Goal: Find specific page/section: Find specific page/section

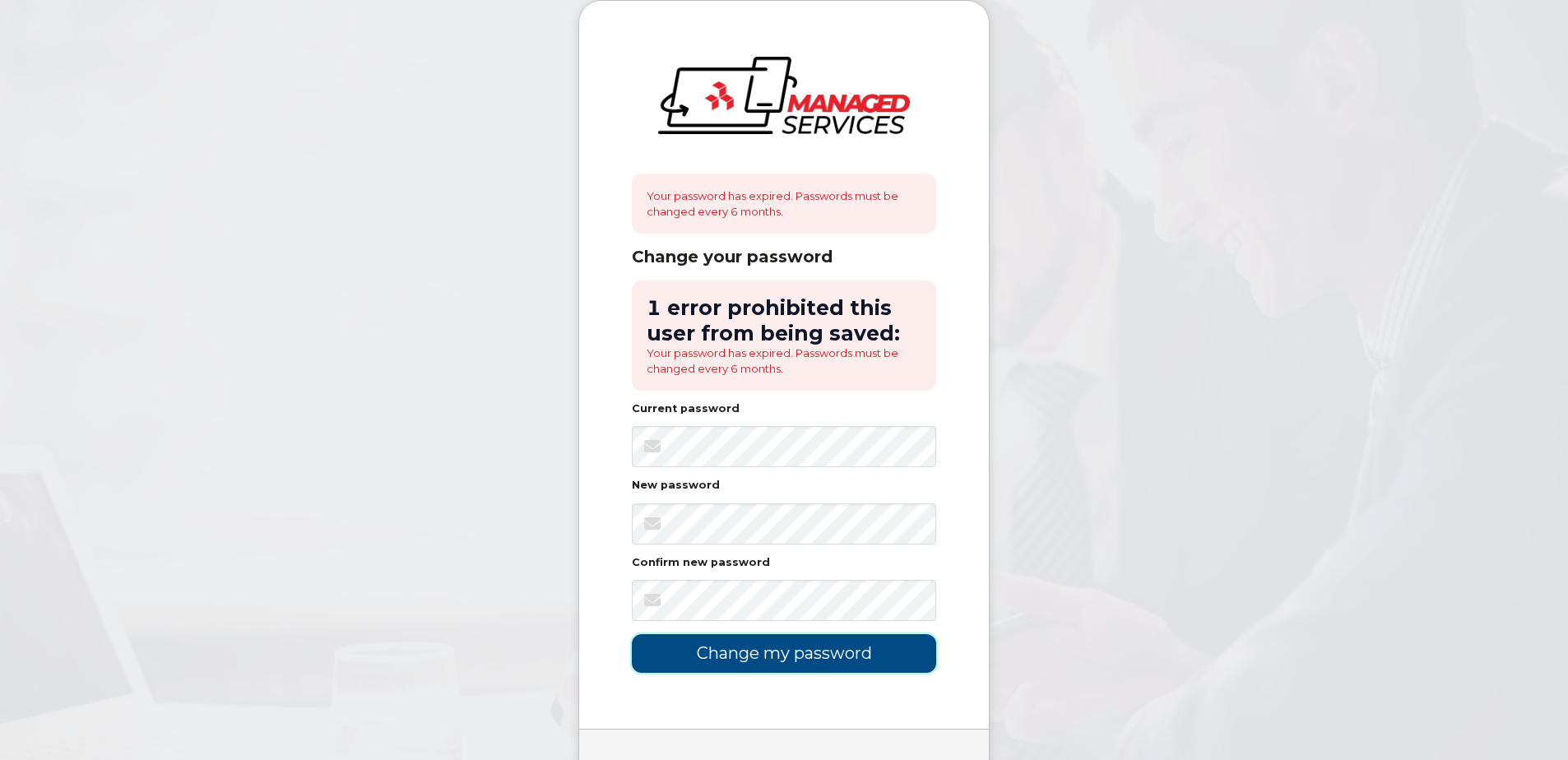
click at [776, 661] on input "Change my password" at bounding box center [784, 652] width 305 height 38
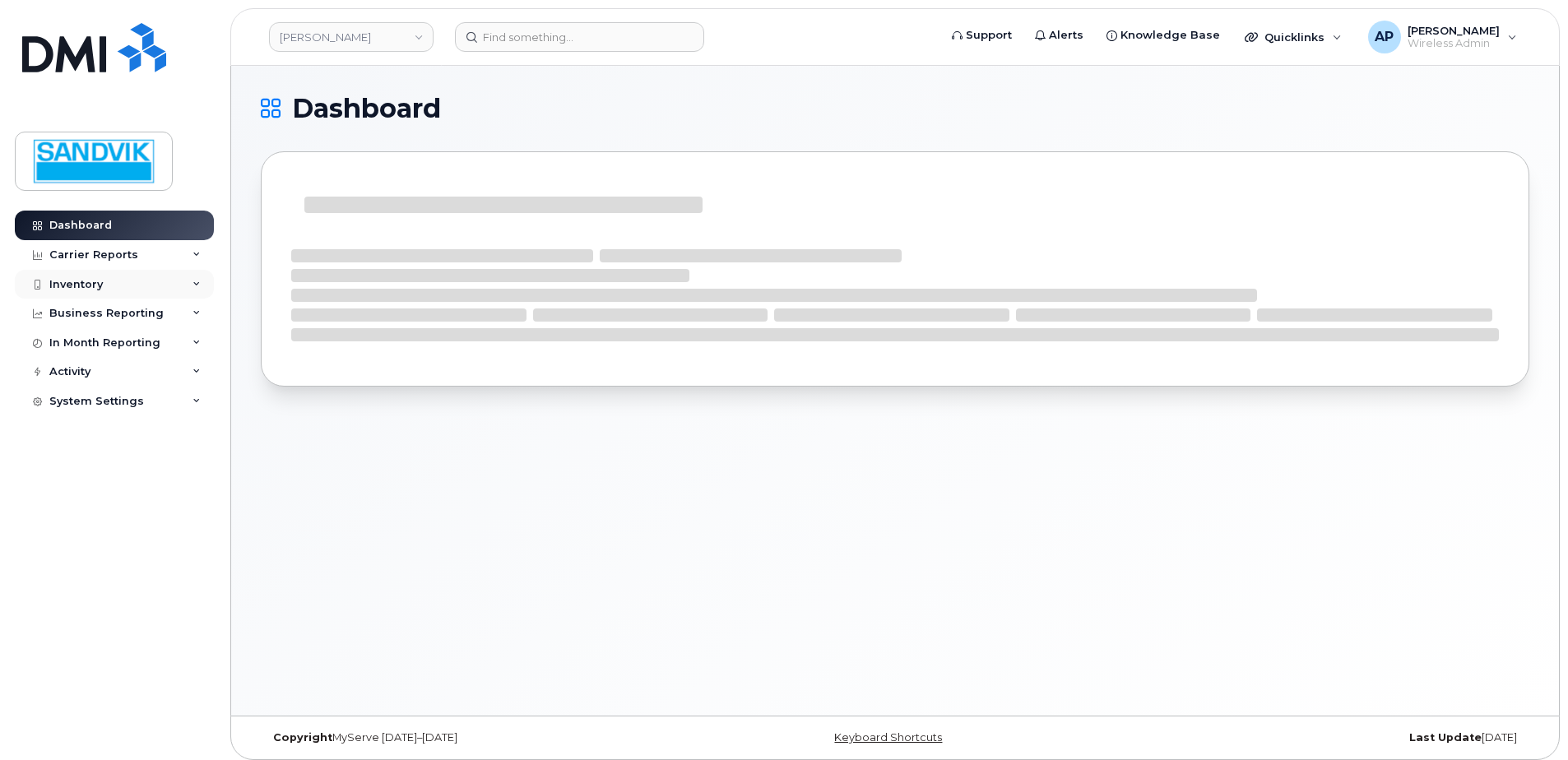
click at [83, 284] on div "Inventory" at bounding box center [76, 284] width 53 height 13
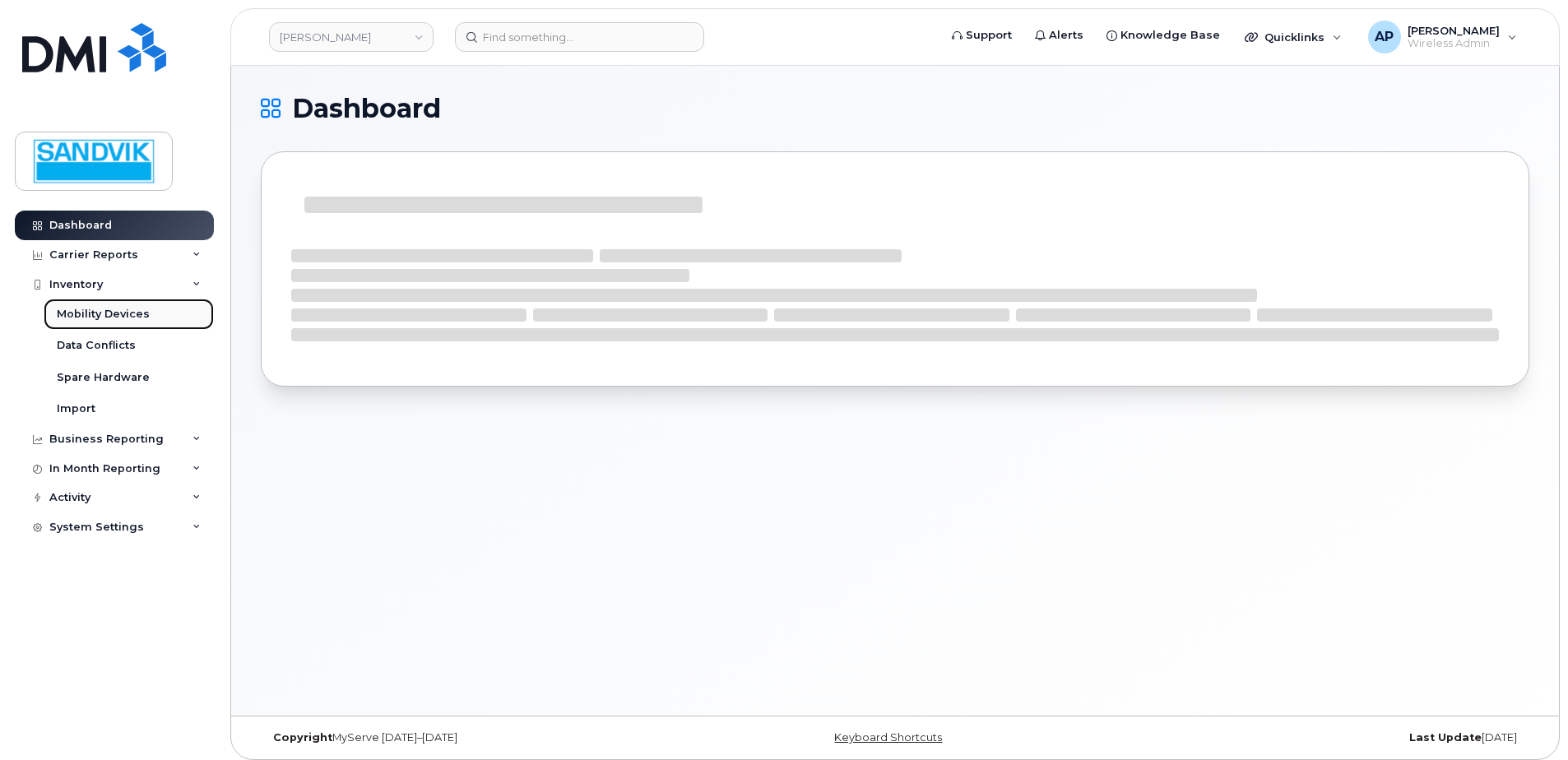
click at [158, 315] on link "Mobility Devices" at bounding box center [128, 313] width 170 height 31
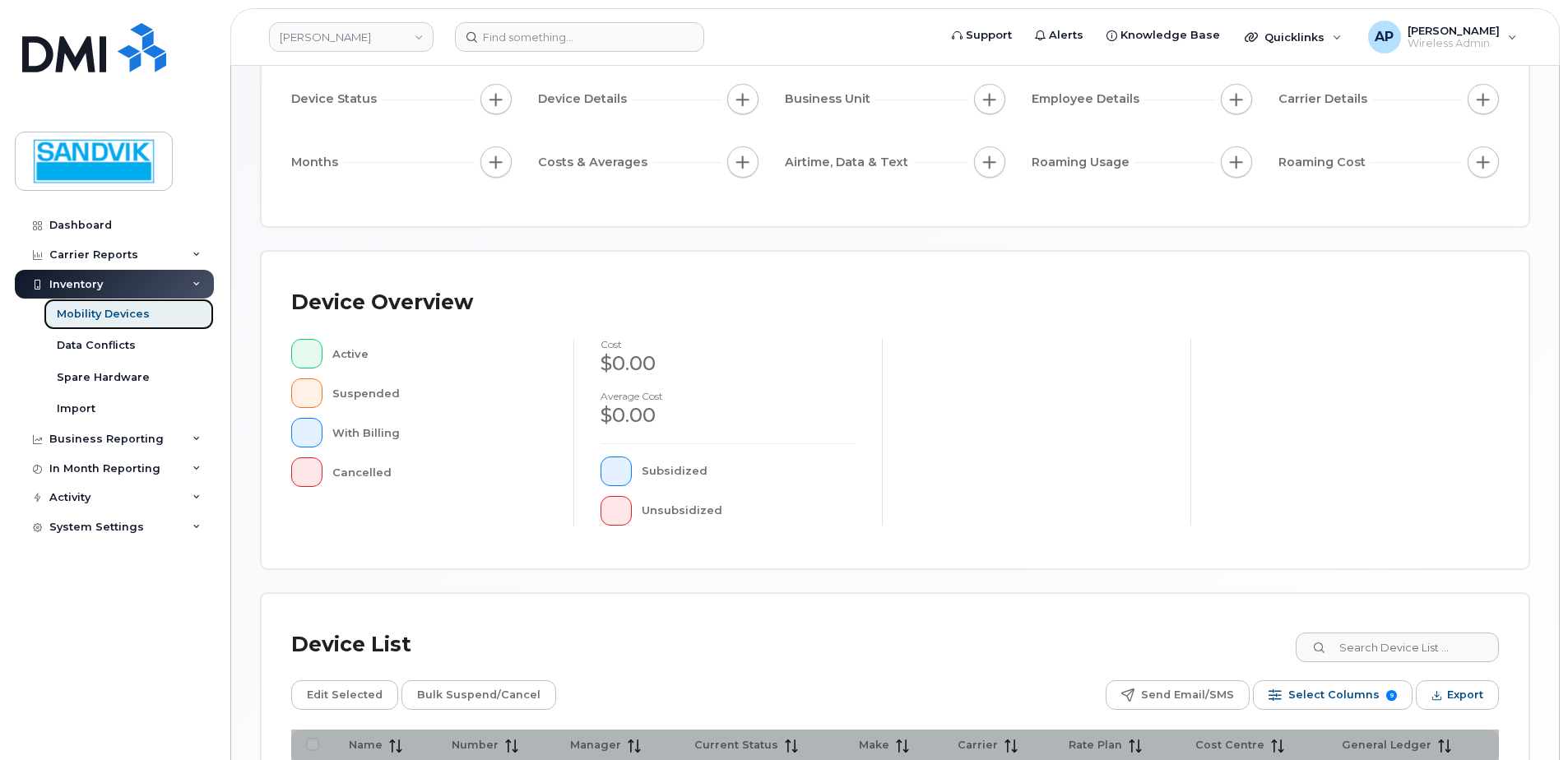
scroll to position [165, 0]
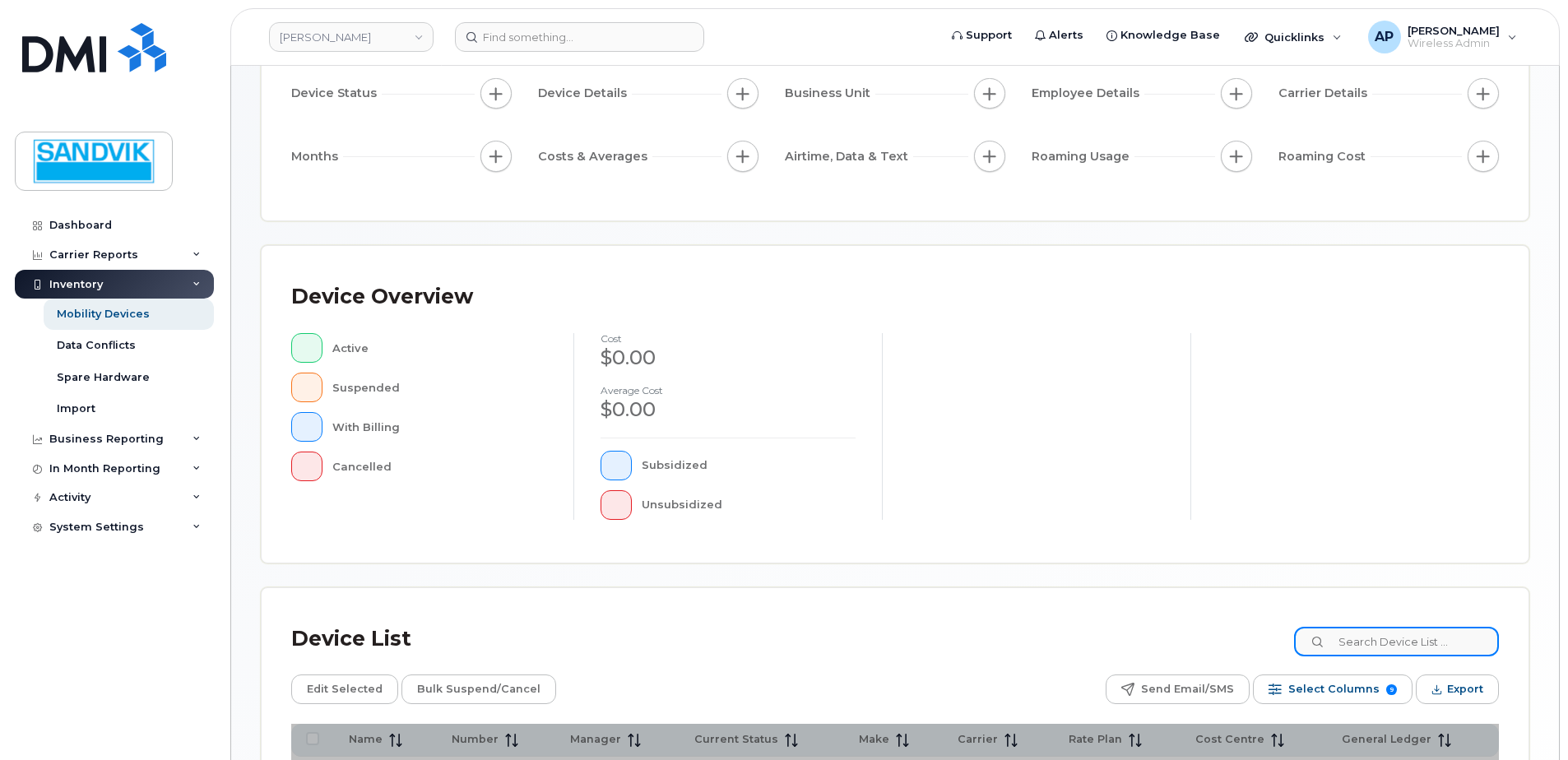
click at [1380, 631] on input at bounding box center [1396, 641] width 205 height 29
type input "andrew"
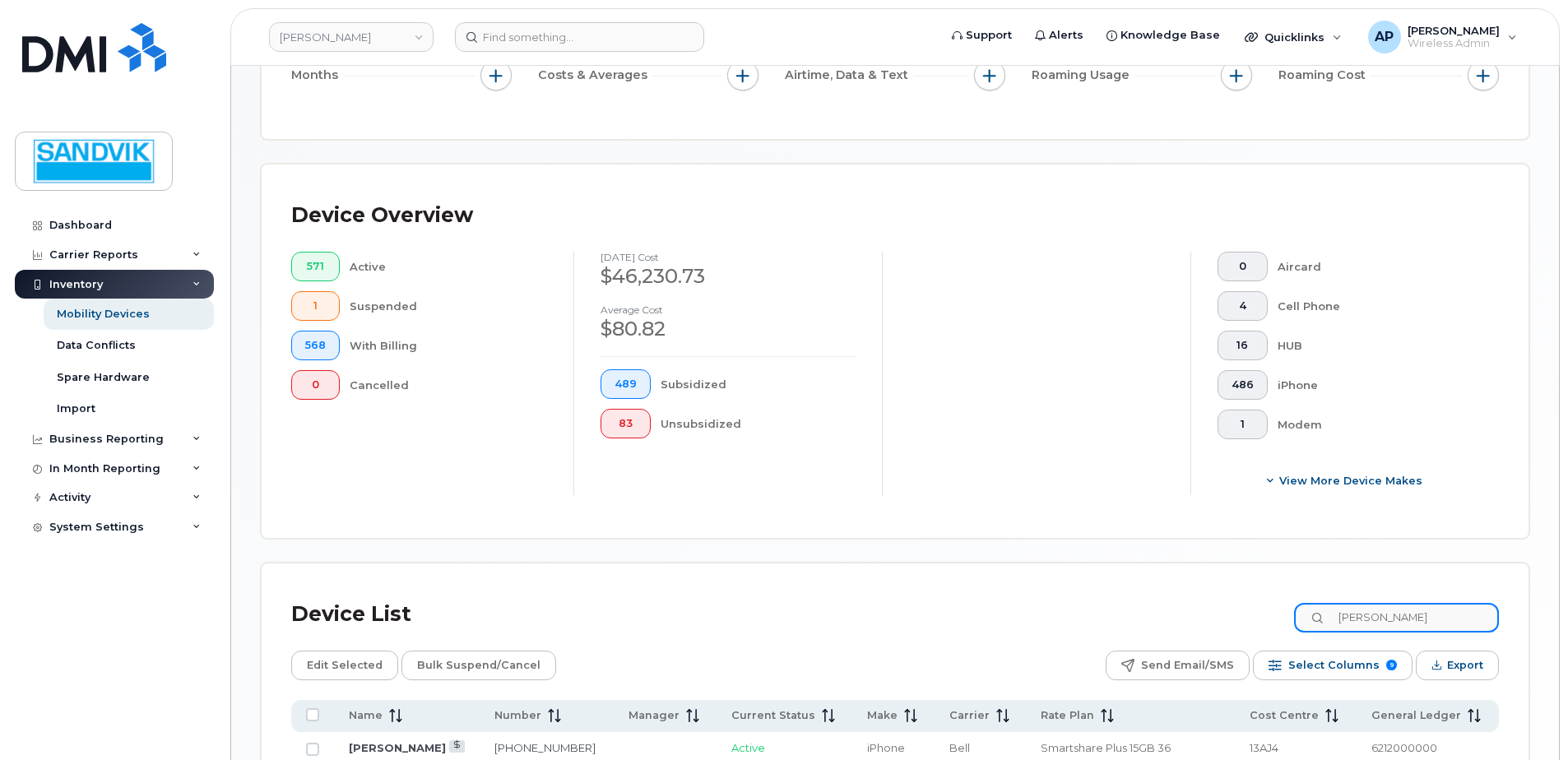
scroll to position [576, 0]
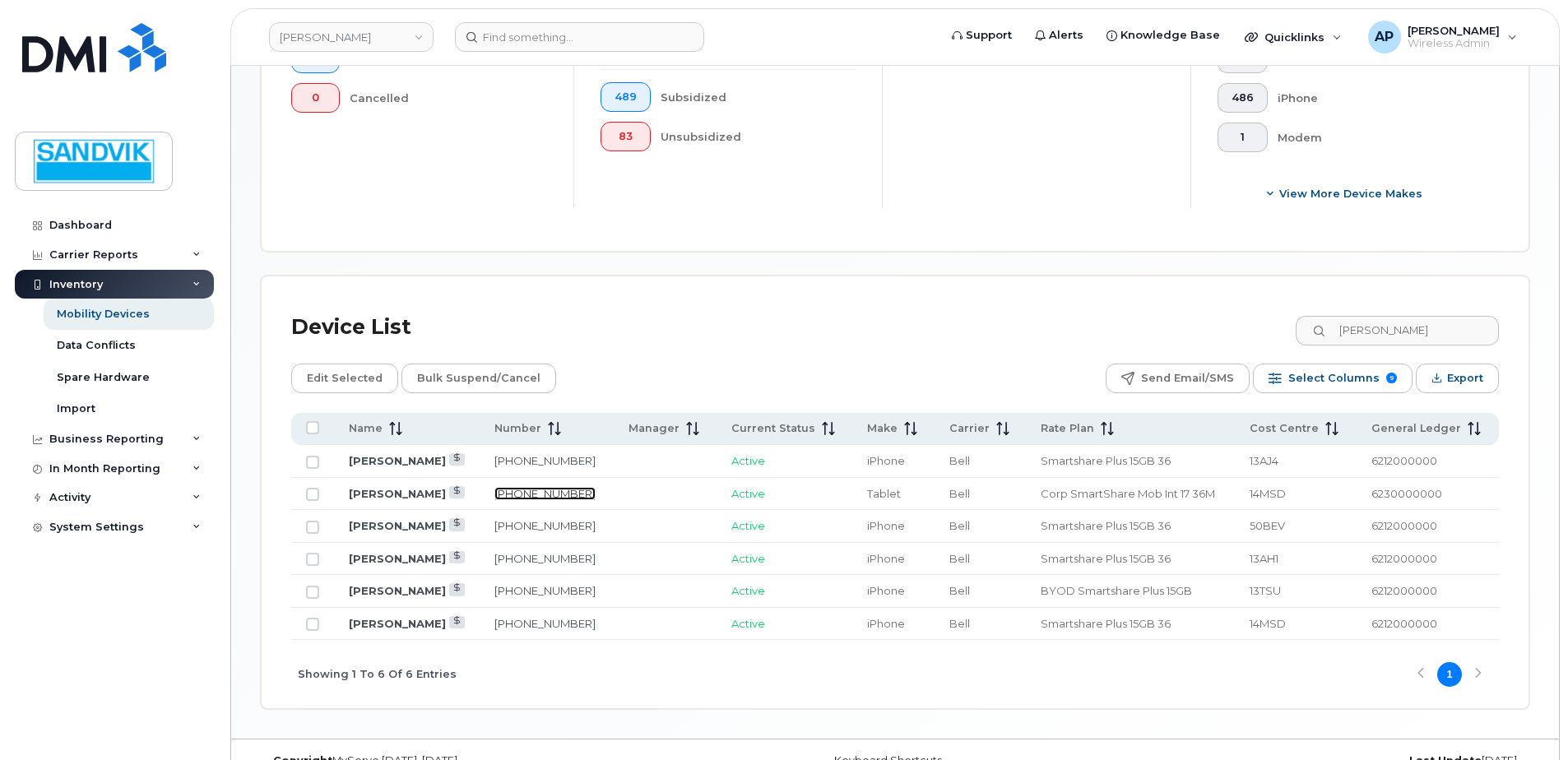
click at [534, 490] on link "705-618-0590" at bounding box center [545, 493] width 102 height 13
click at [525, 622] on link "705-929-1228" at bounding box center [545, 623] width 102 height 13
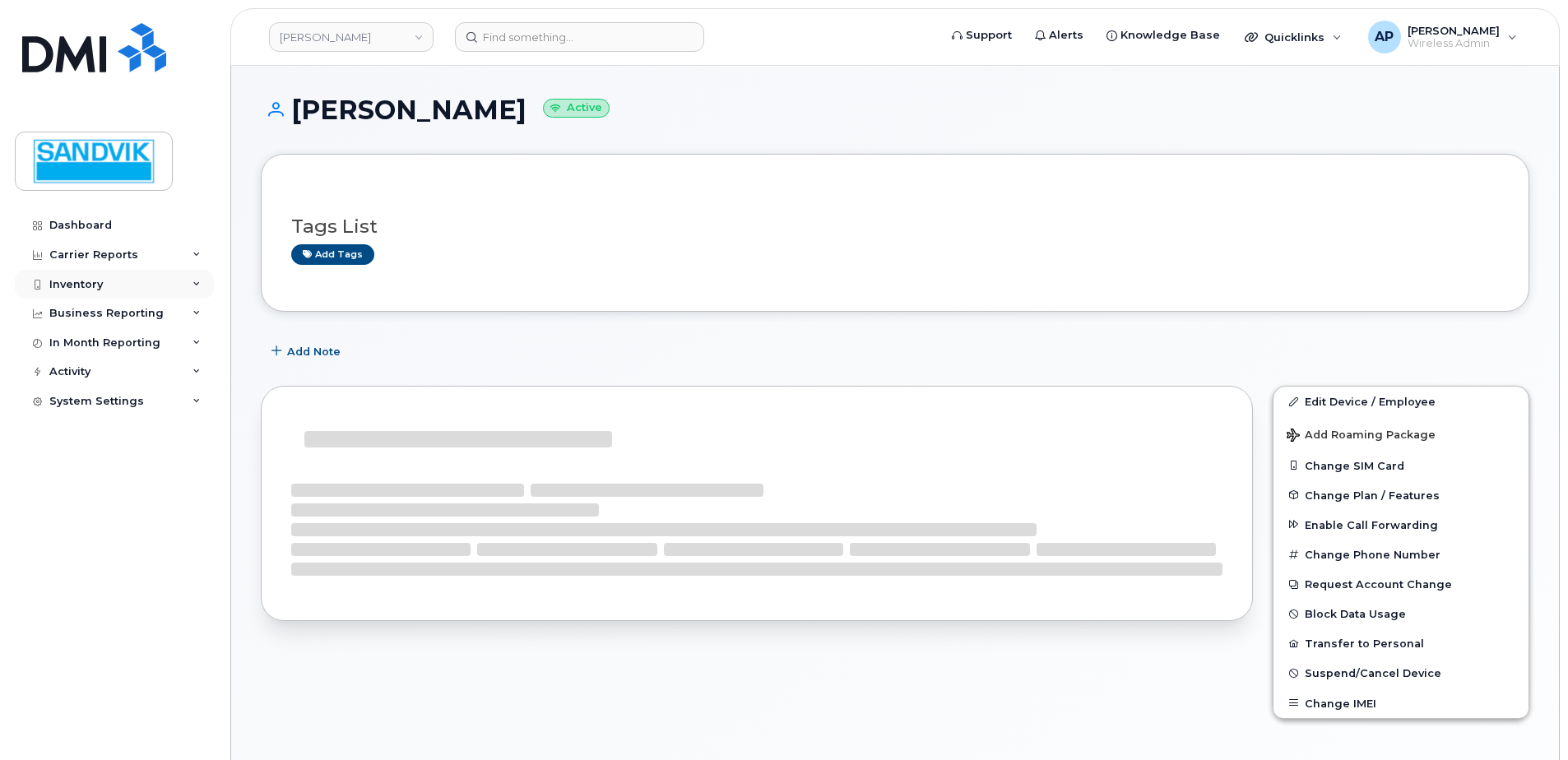
click at [101, 282] on div "Inventory" at bounding box center [76, 284] width 53 height 13
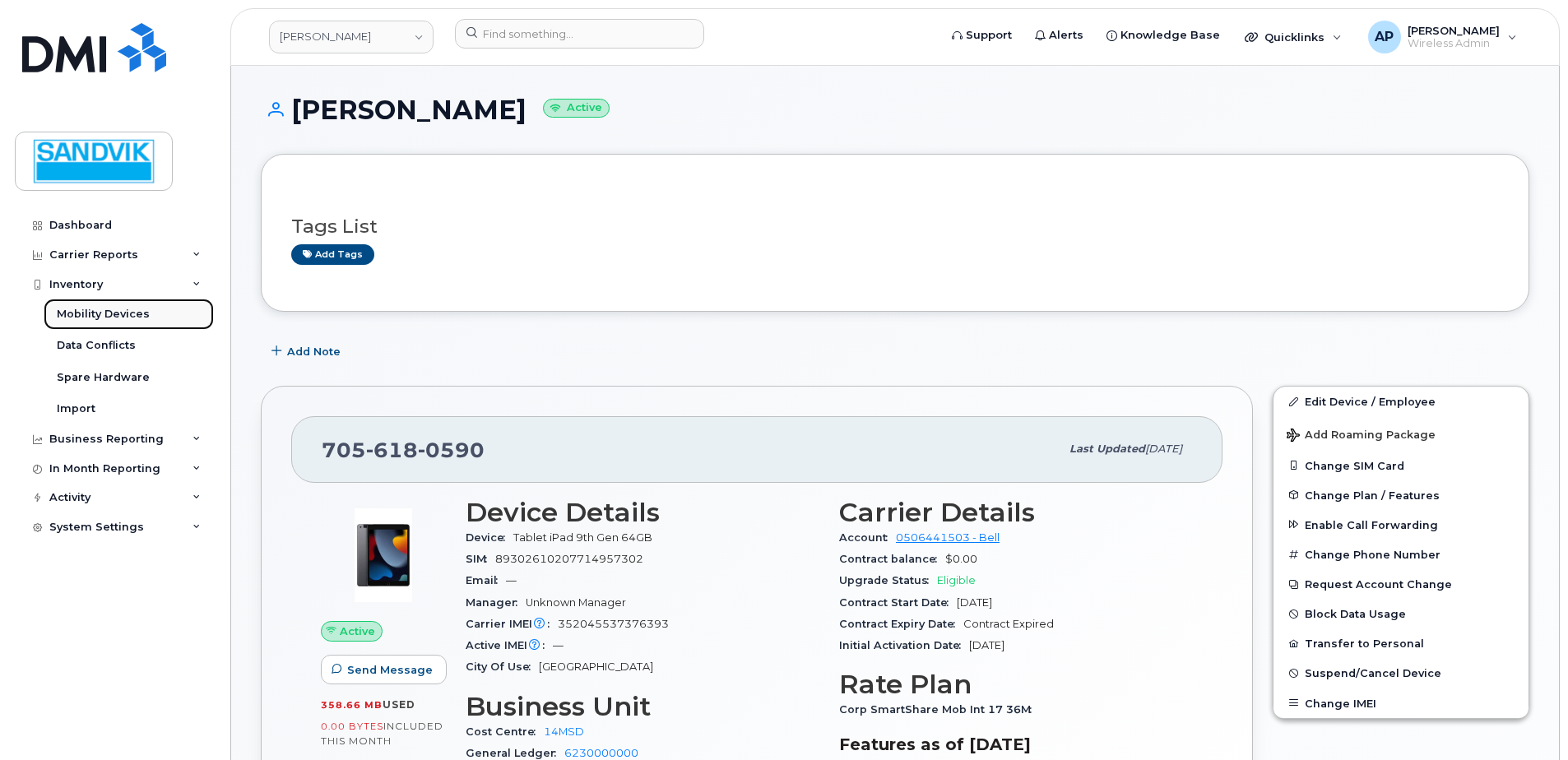
click at [104, 319] on div "Mobility Devices" at bounding box center [103, 314] width 93 height 15
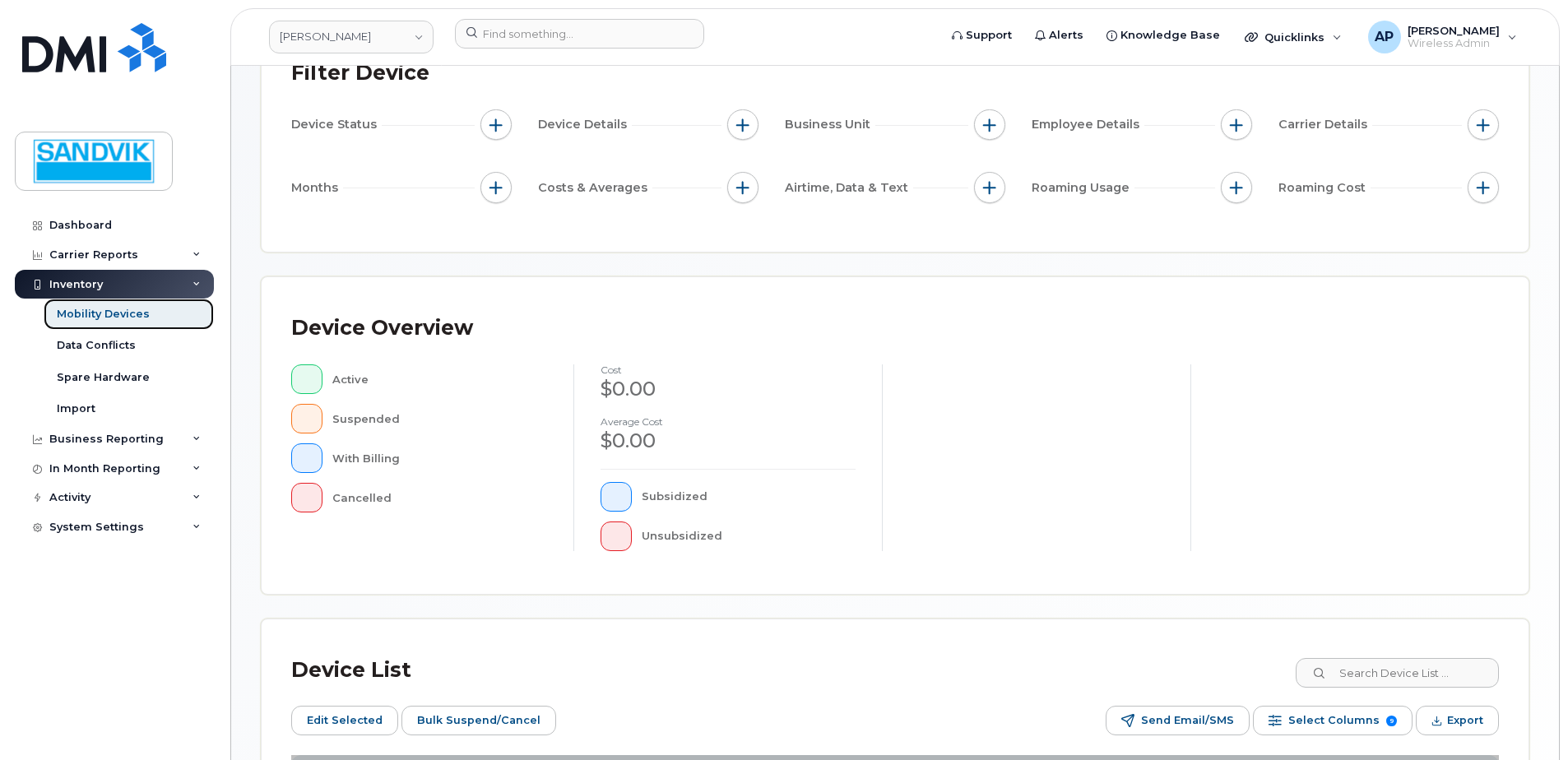
scroll to position [165, 0]
click at [1393, 674] on input at bounding box center [1396, 670] width 205 height 29
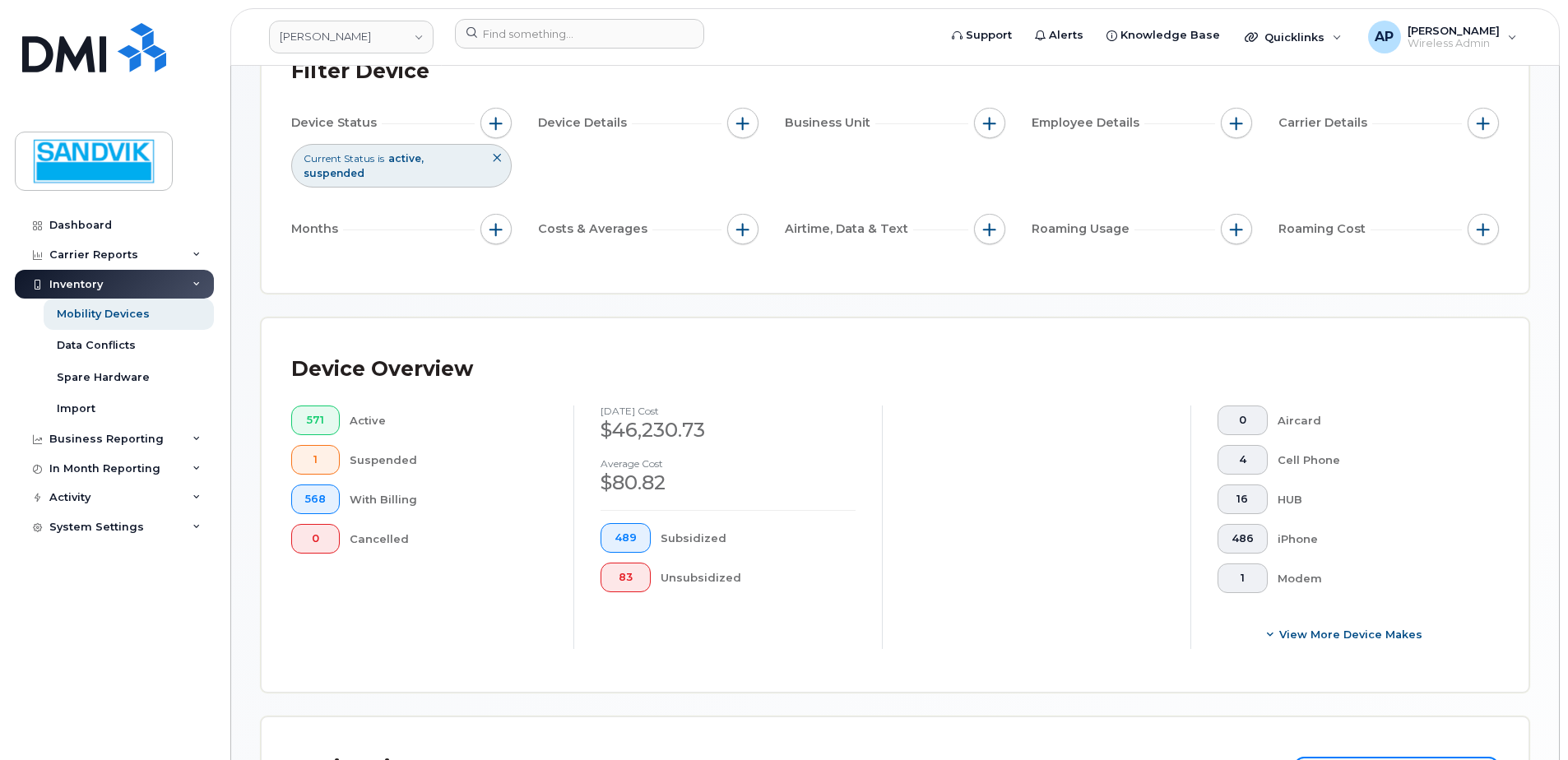
scroll to position [182, 0]
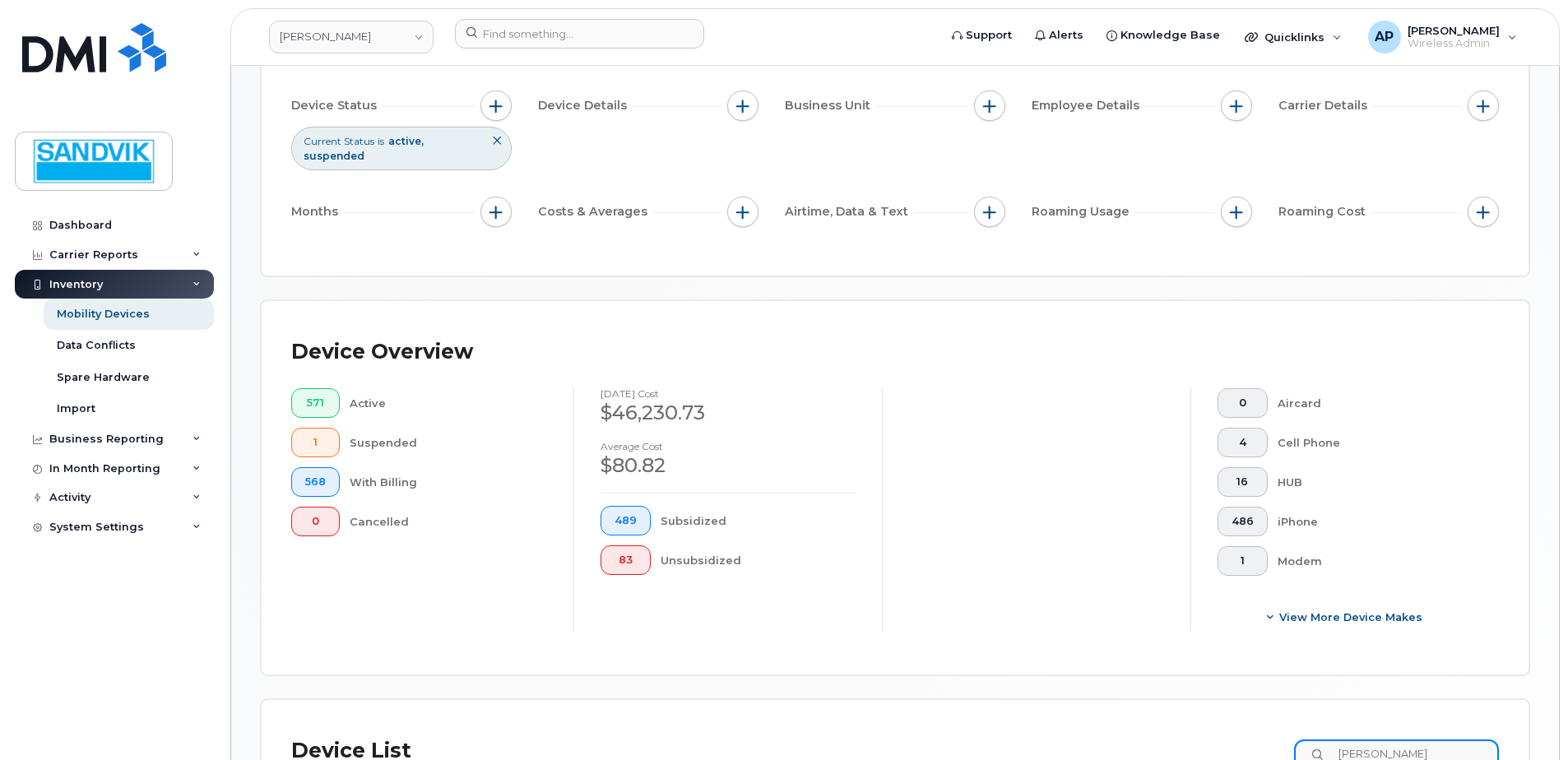
type input "andrew"
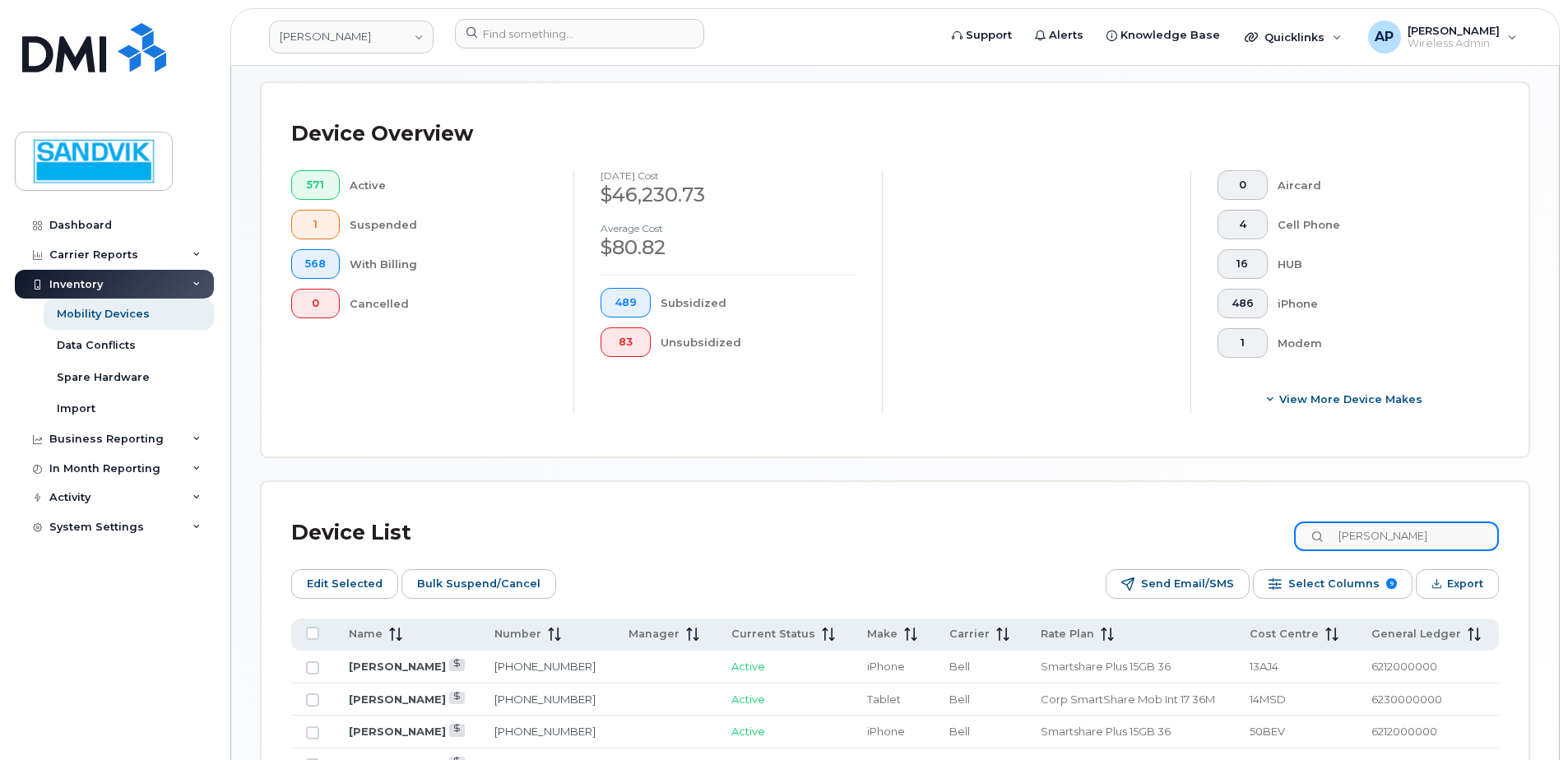
scroll to position [511, 0]
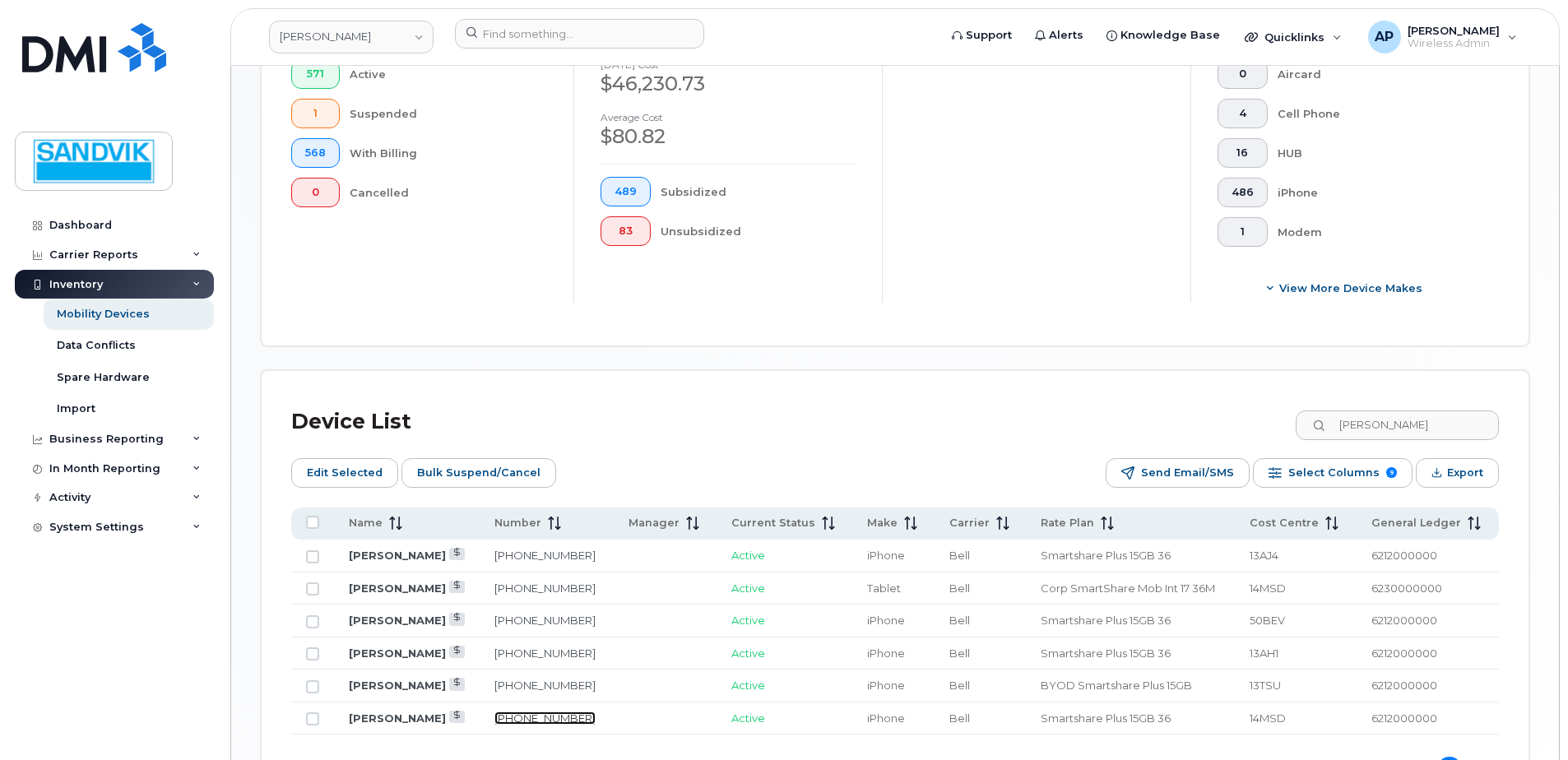
click at [534, 715] on link "705-929-1228" at bounding box center [545, 717] width 102 height 13
